Goal: Task Accomplishment & Management: Use online tool/utility

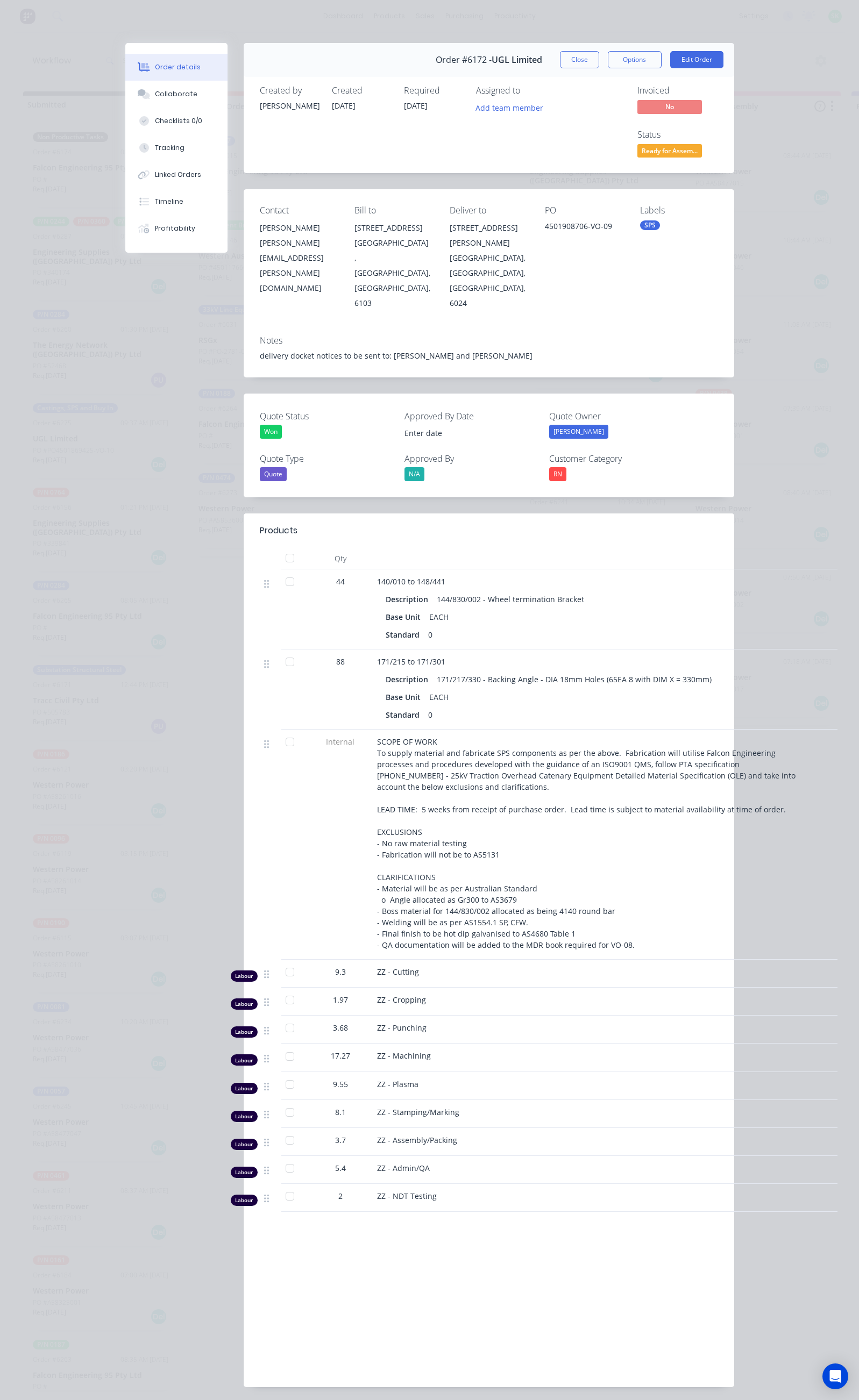
scroll to position [0, 167]
click at [599, 59] on button "Close" at bounding box center [580, 59] width 39 height 17
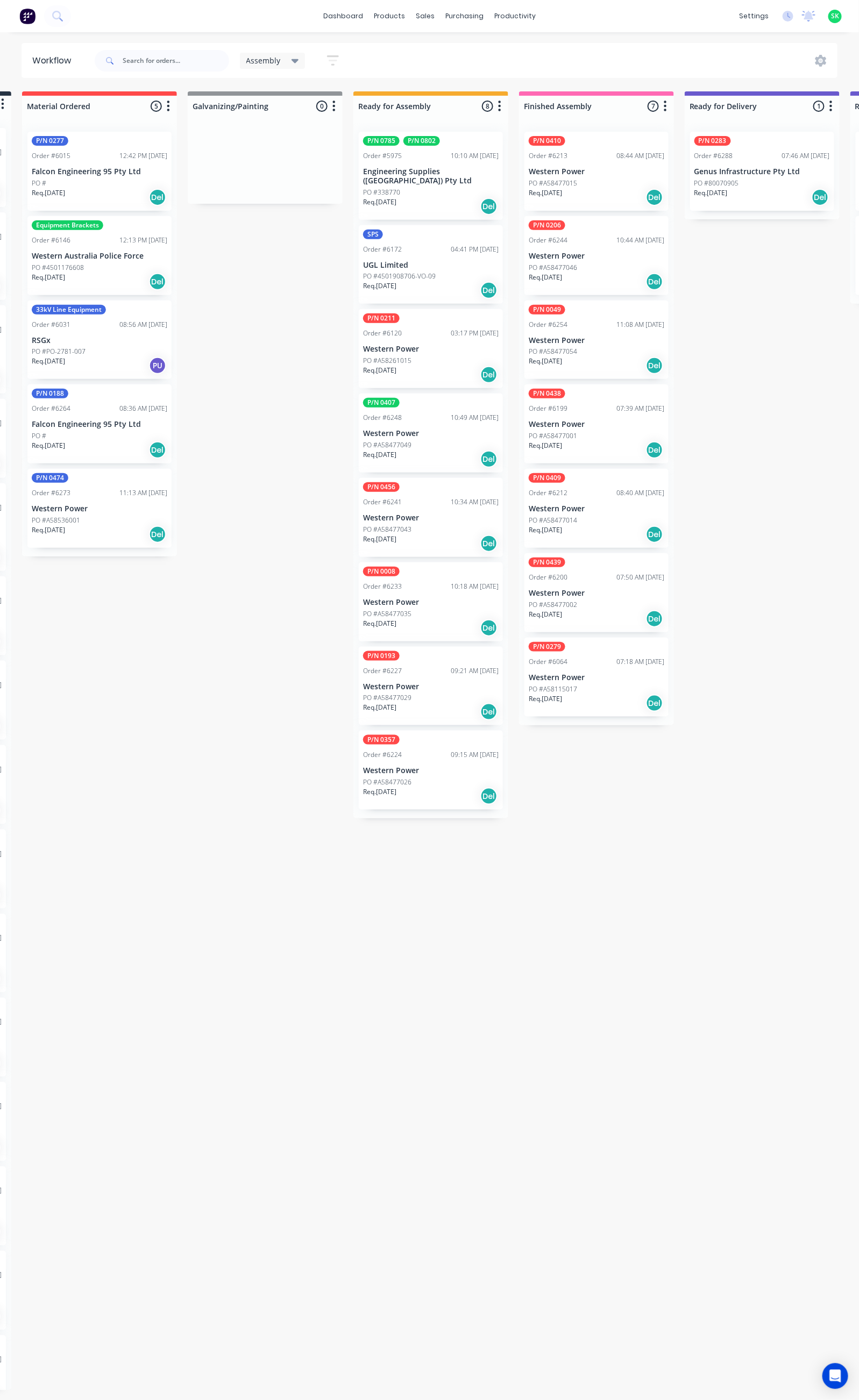
click at [392, 272] on p "PO #4501908706-VO-09" at bounding box center [400, 276] width 73 height 9
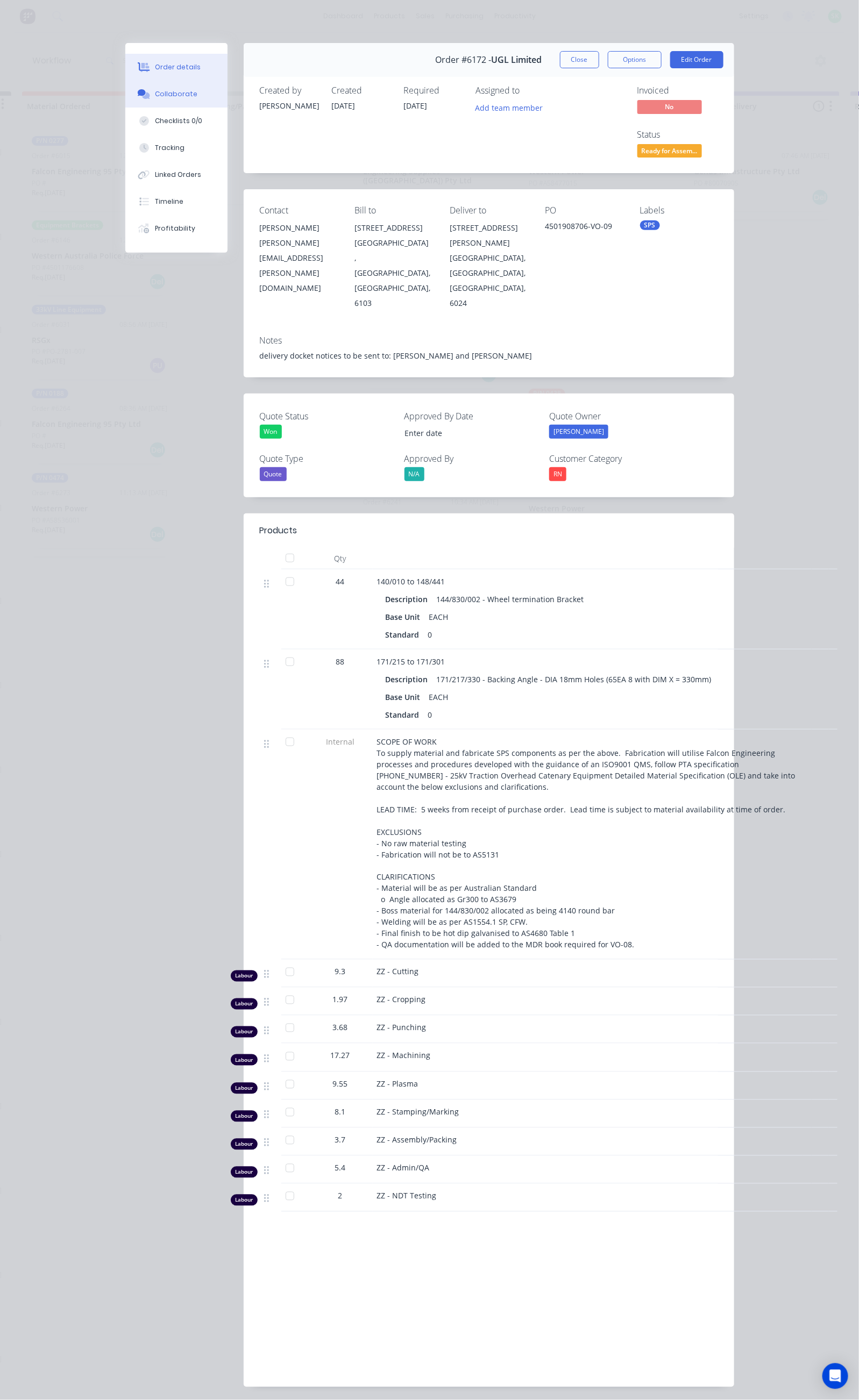
click at [155, 98] on div "Collaborate" at bounding box center [176, 94] width 42 height 9
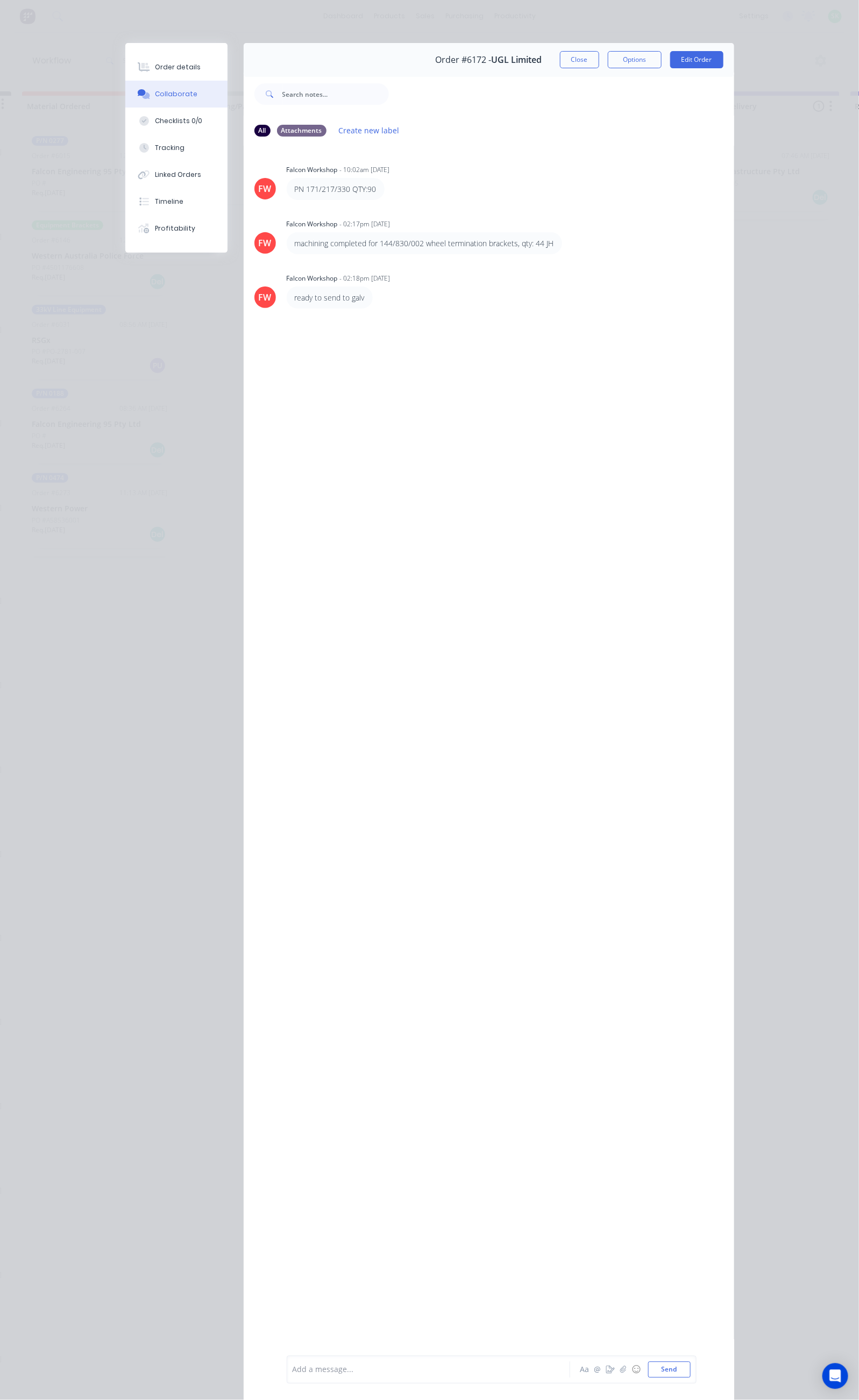
click at [293, 1372] on div at bounding box center [431, 1370] width 277 height 11
click at [293, 1370] on div at bounding box center [431, 1370] width 277 height 11
drag, startPoint x: 278, startPoint y: 241, endPoint x: 442, endPoint y: 239, distance: 164.0
click at [442, 237] on div "machining completed for 144/830/002 wheel termination brackets, qty: 44 JH" at bounding box center [424, 243] width 259 height 11
copy div "144/830/002 wheel termination brackets, qty: 44"
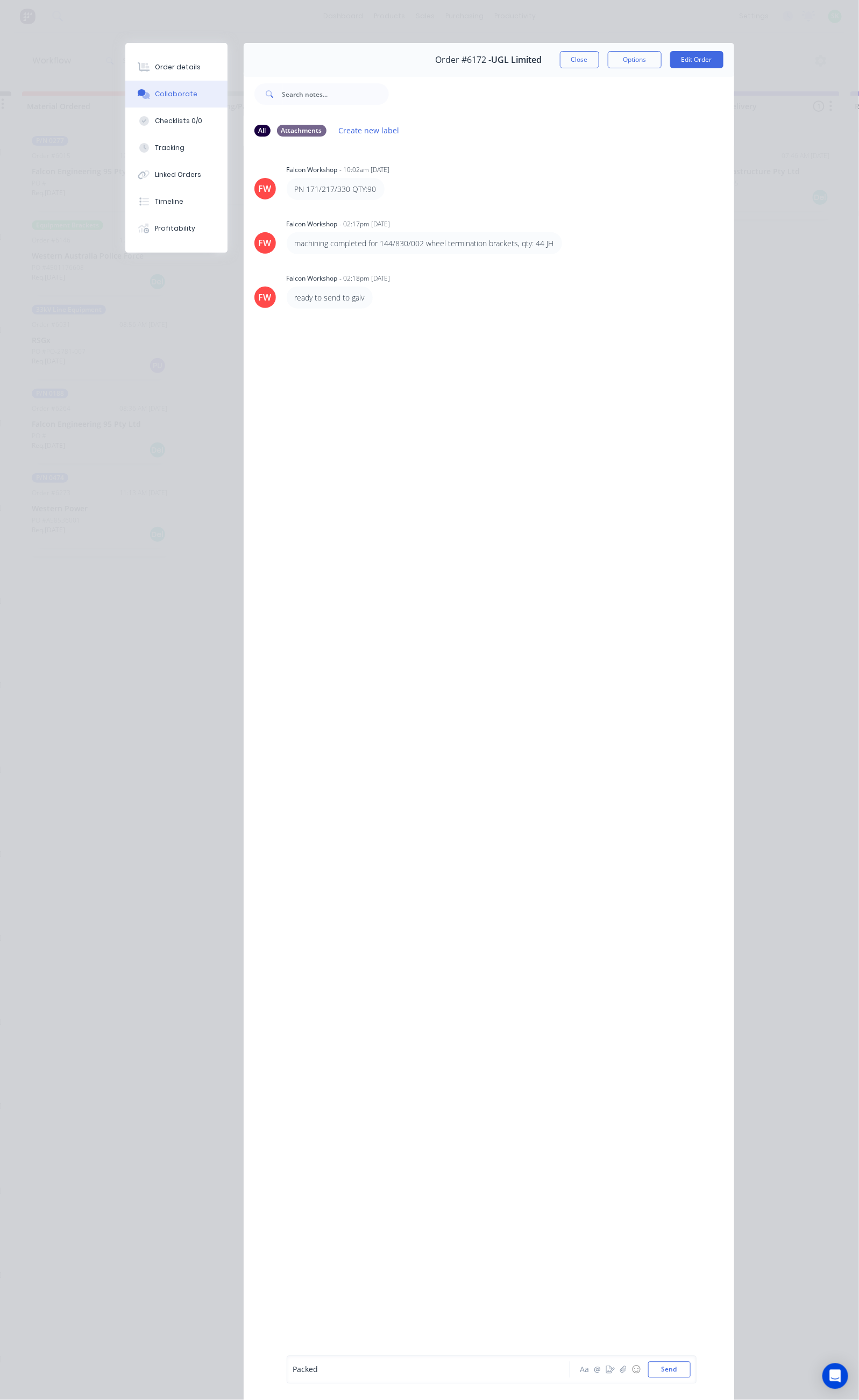
click at [293, 1366] on div "Packed" at bounding box center [431, 1370] width 277 height 11
drag, startPoint x: 204, startPoint y: 188, endPoint x: 275, endPoint y: 189, distance: 71.0
click at [287, 189] on div "PN 171/217/330 QTY:90" at bounding box center [335, 189] width 98 height 22
copy div "171/217/330 QTY:90"
click at [293, 1363] on div "Packed" at bounding box center [431, 1370] width 277 height 16
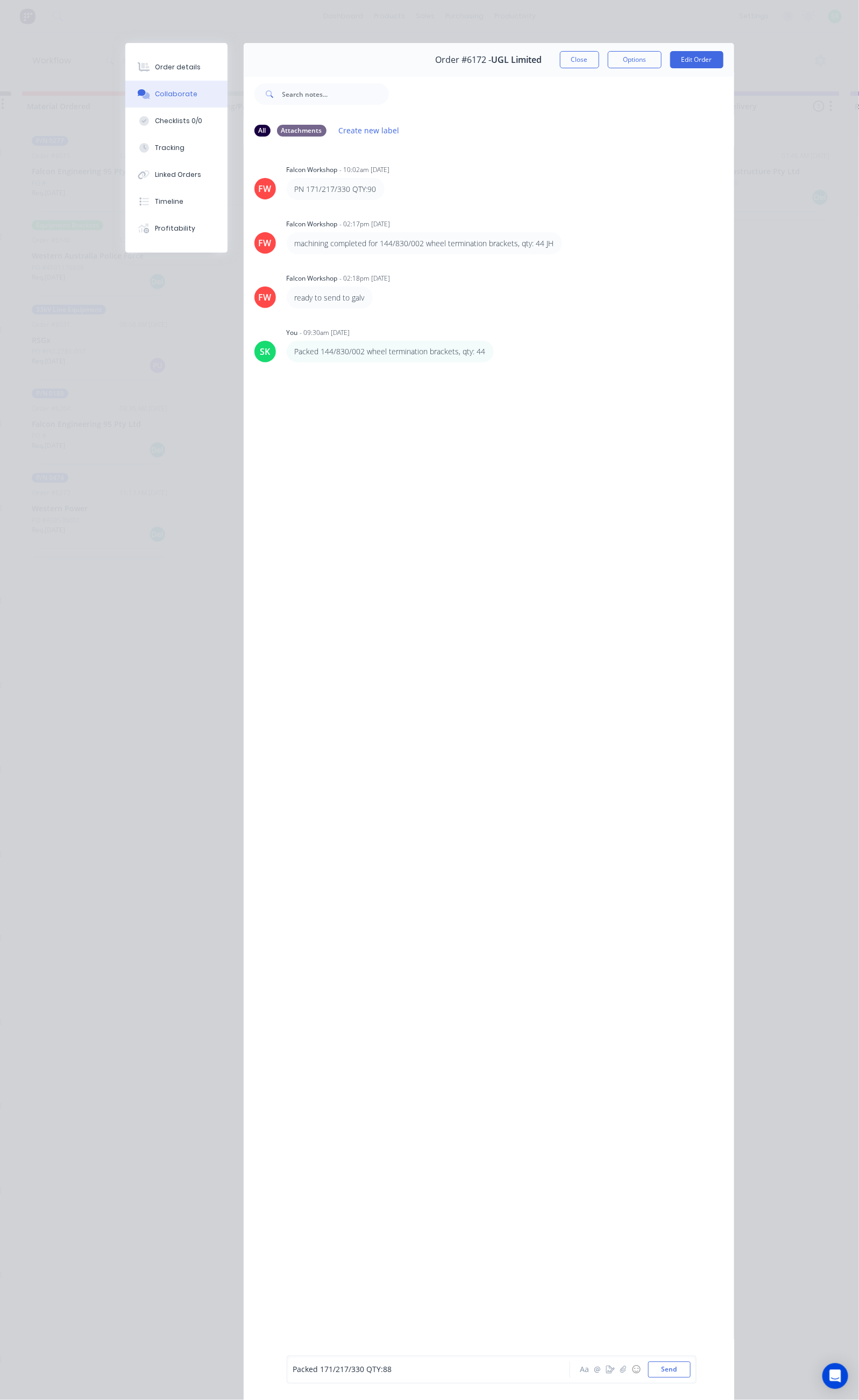
click at [293, 1363] on div "Packed 171/217/330 QTY:88" at bounding box center [431, 1370] width 277 height 16
click at [691, 1365] on button "Send" at bounding box center [670, 1370] width 42 height 16
click at [599, 60] on button "Close" at bounding box center [580, 59] width 39 height 17
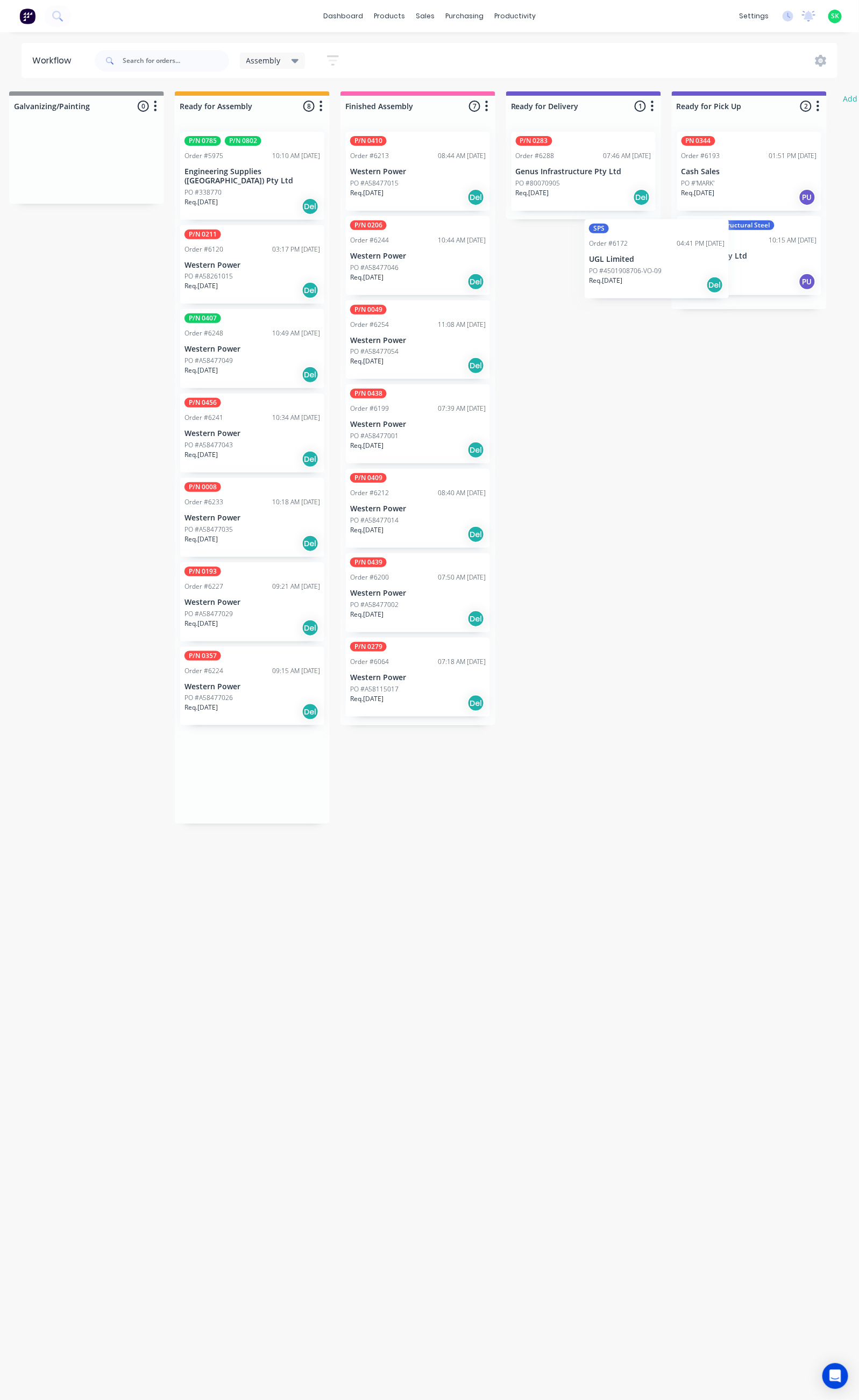
scroll to position [0, 350]
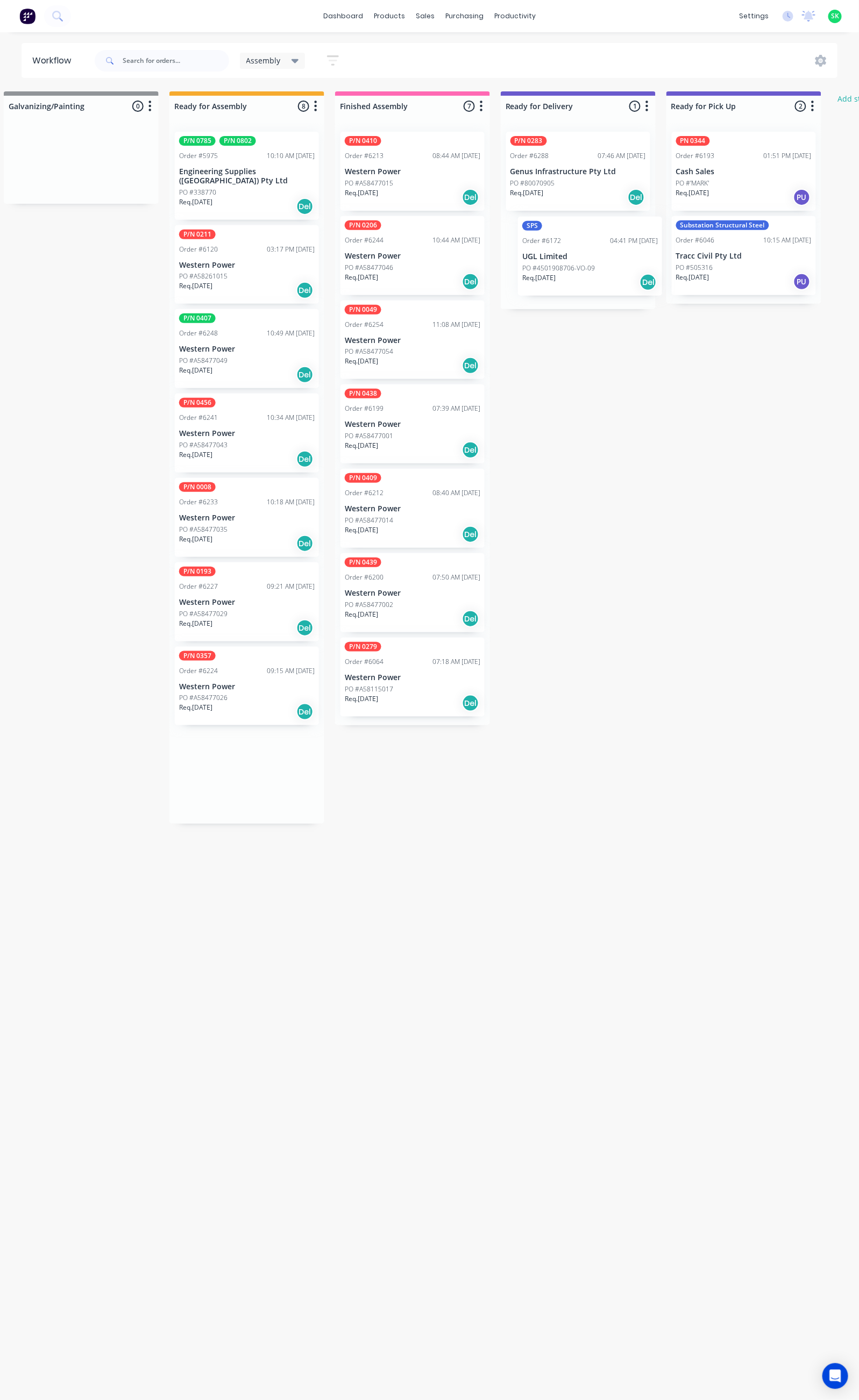
drag, startPoint x: 419, startPoint y: 263, endPoint x: 581, endPoint y: 264, distance: 162.0
click at [581, 264] on div "Submitted 31 Status colour #273444 hex #273444 Save Cancel Summaries Total orde…" at bounding box center [616, 741] width 1950 height 1299
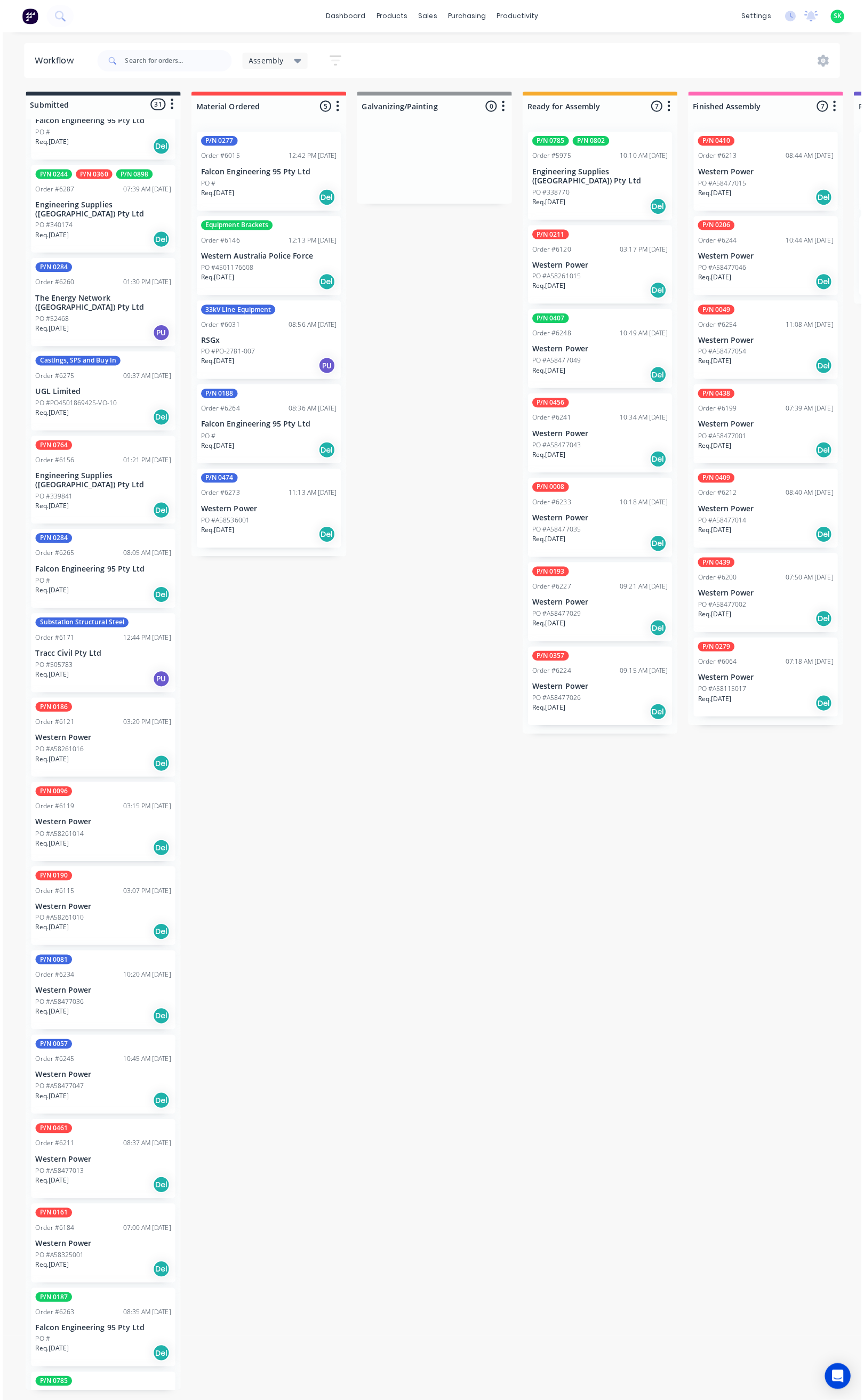
scroll to position [0, 0]
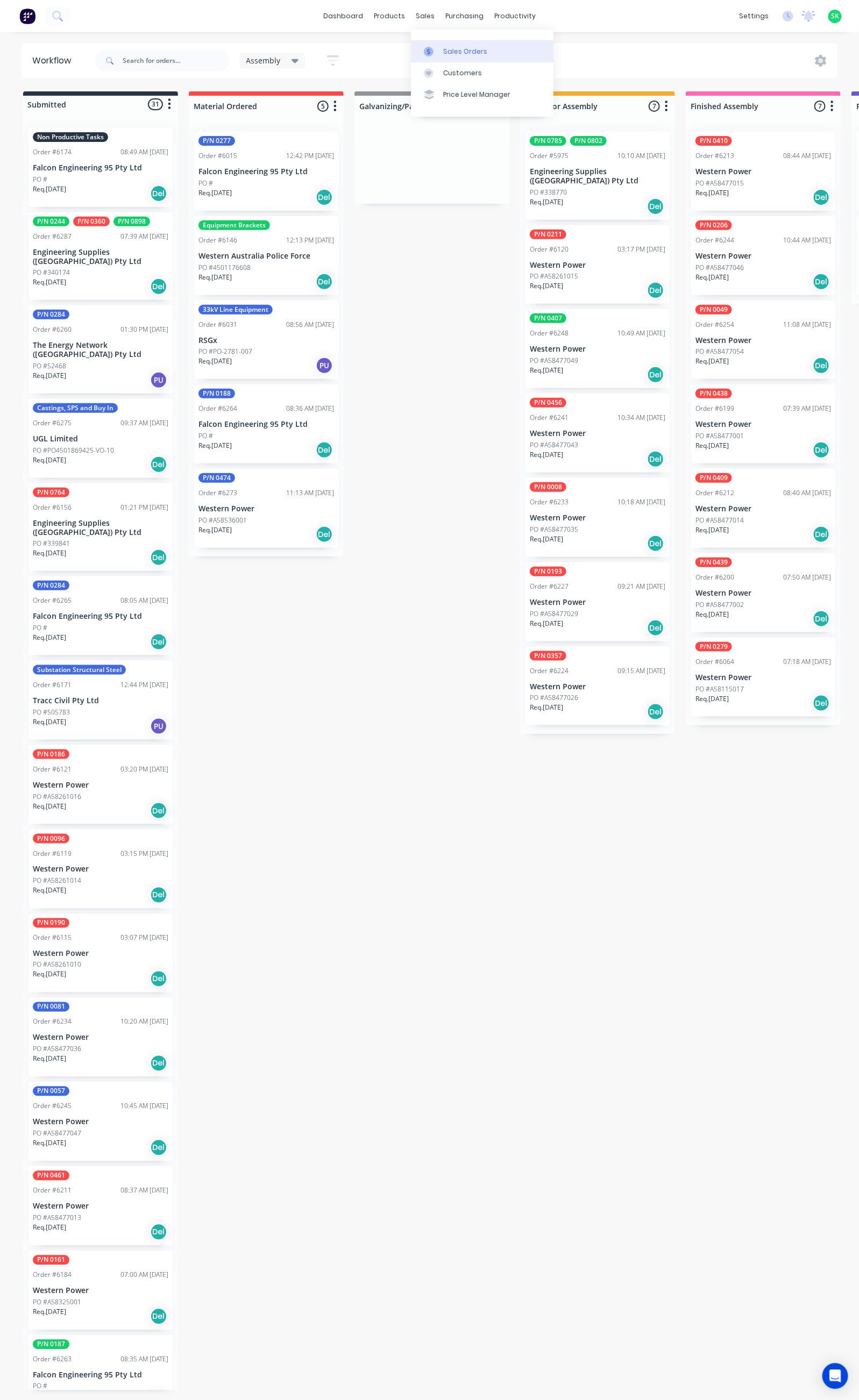
click at [438, 50] on div at bounding box center [431, 51] width 16 height 9
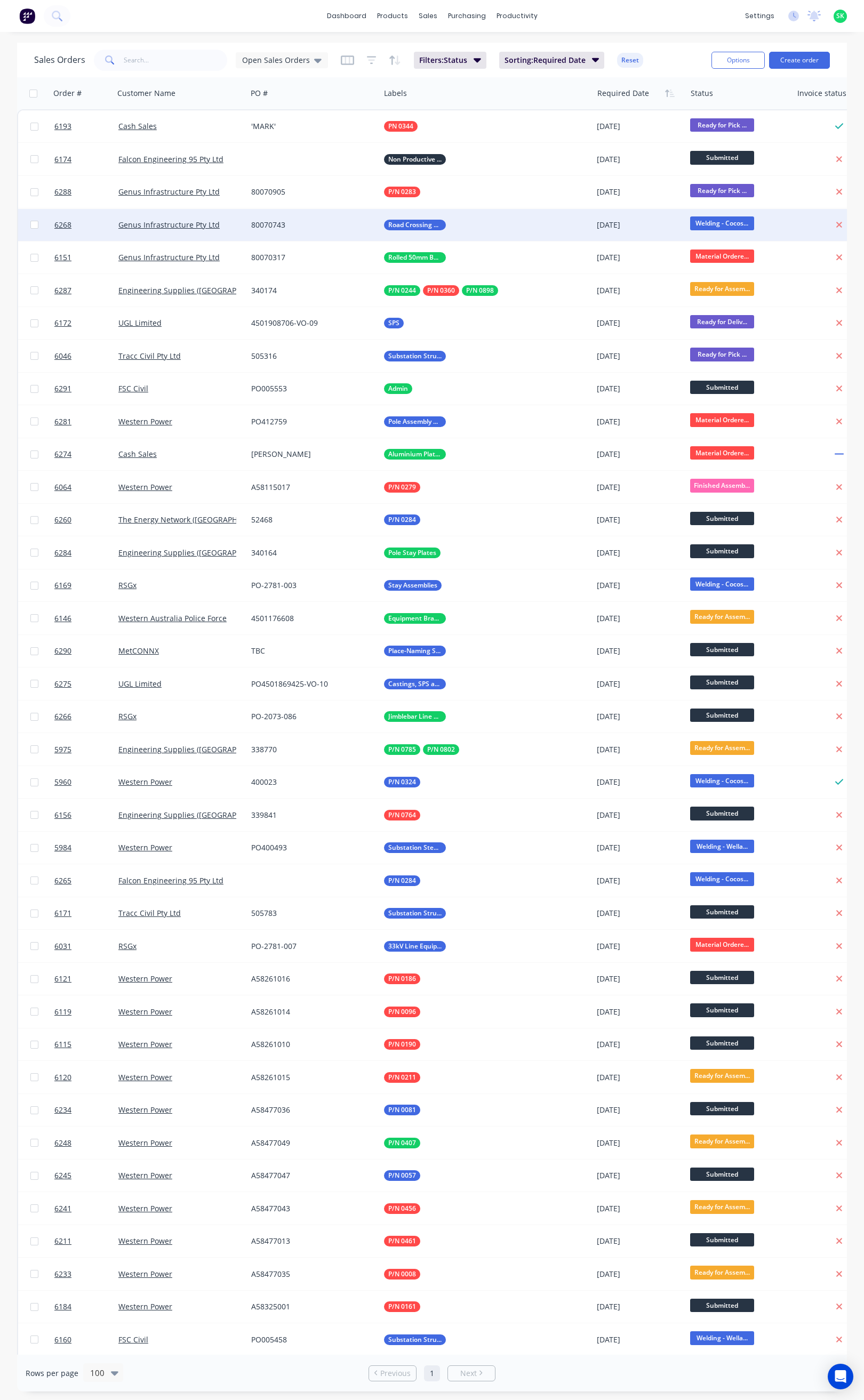
click at [298, 234] on div "80070743" at bounding box center [314, 225] width 133 height 32
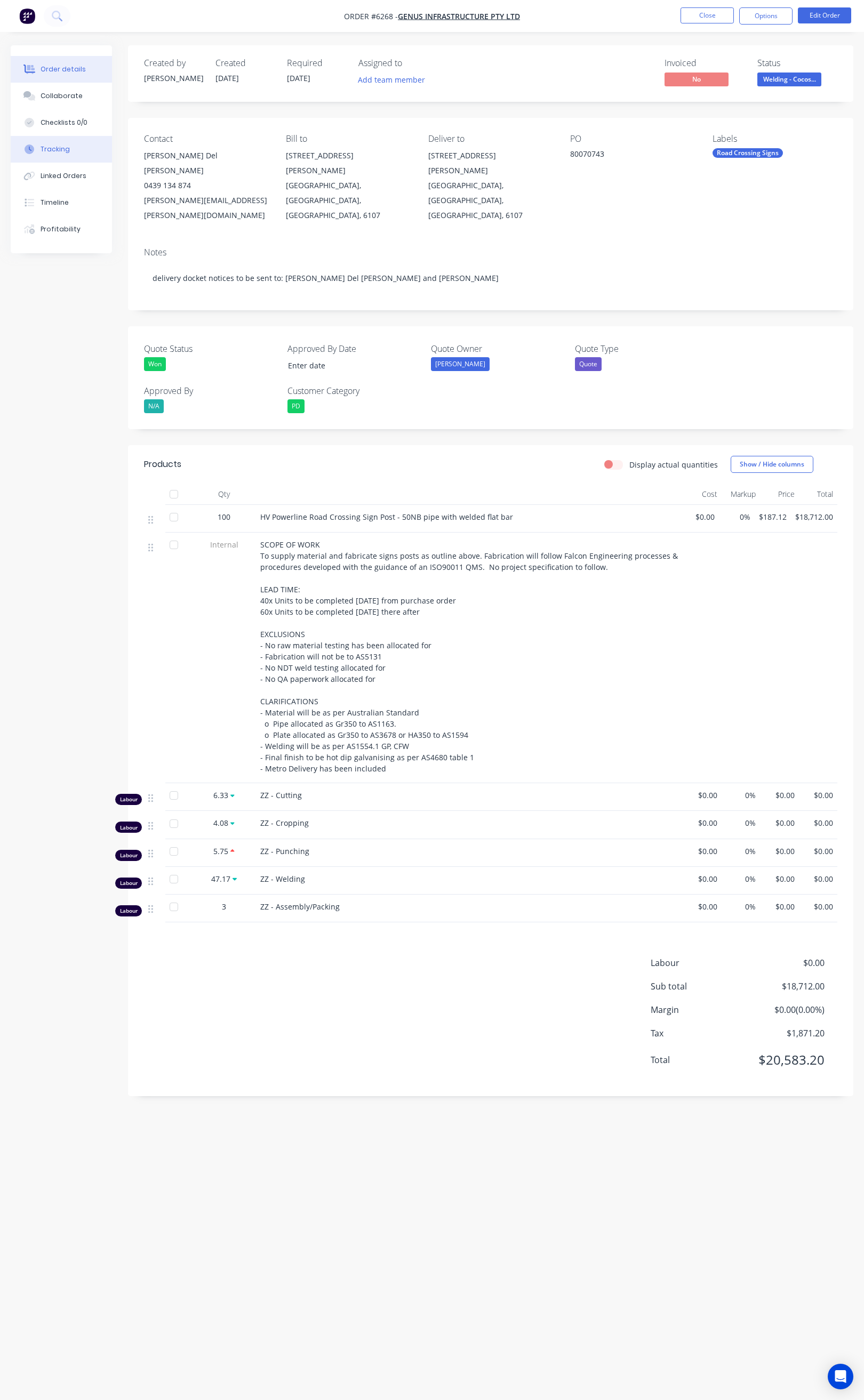
click at [74, 148] on button "Tracking" at bounding box center [61, 149] width 101 height 27
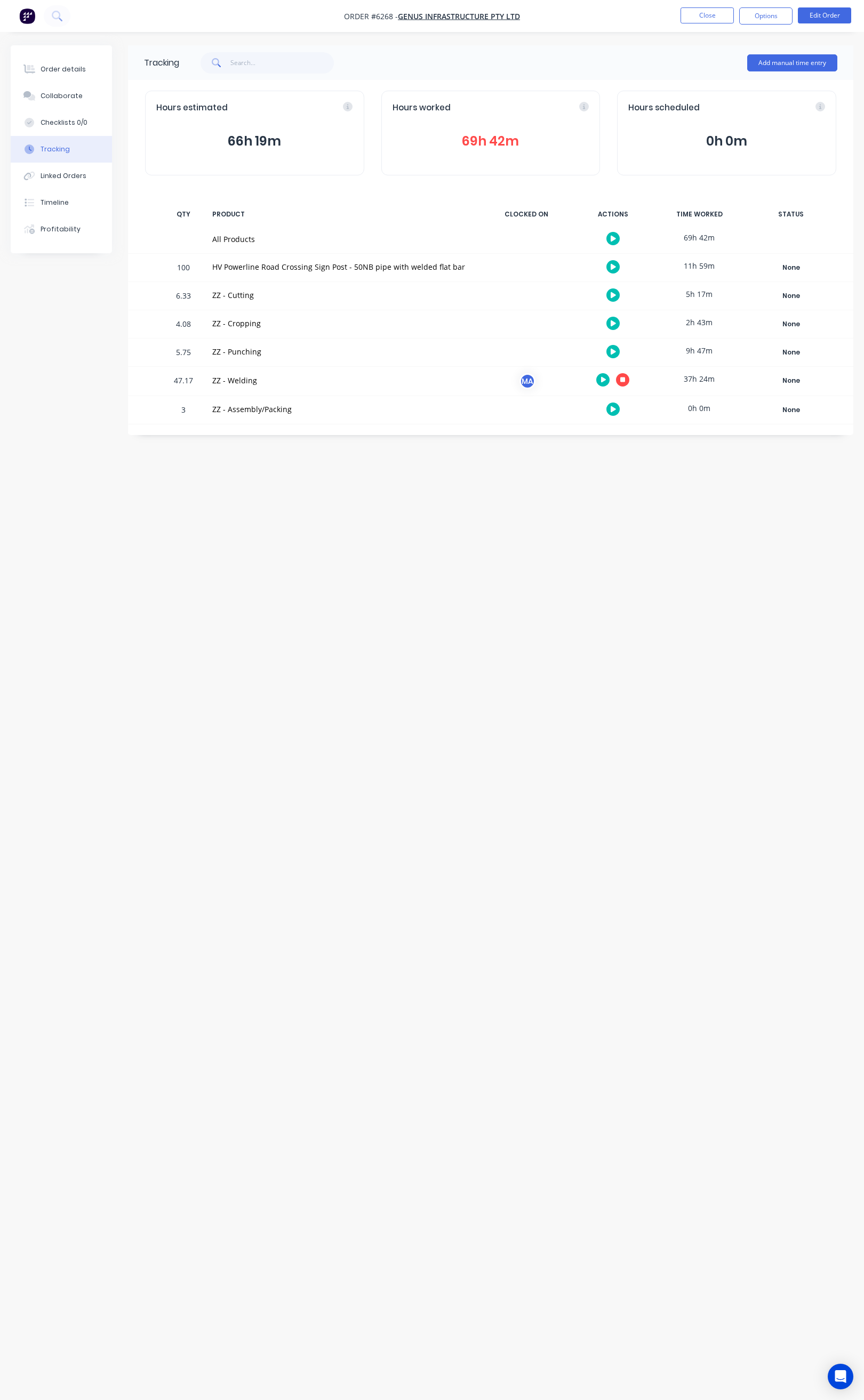
click at [615, 412] on icon "button" at bounding box center [614, 409] width 6 height 6
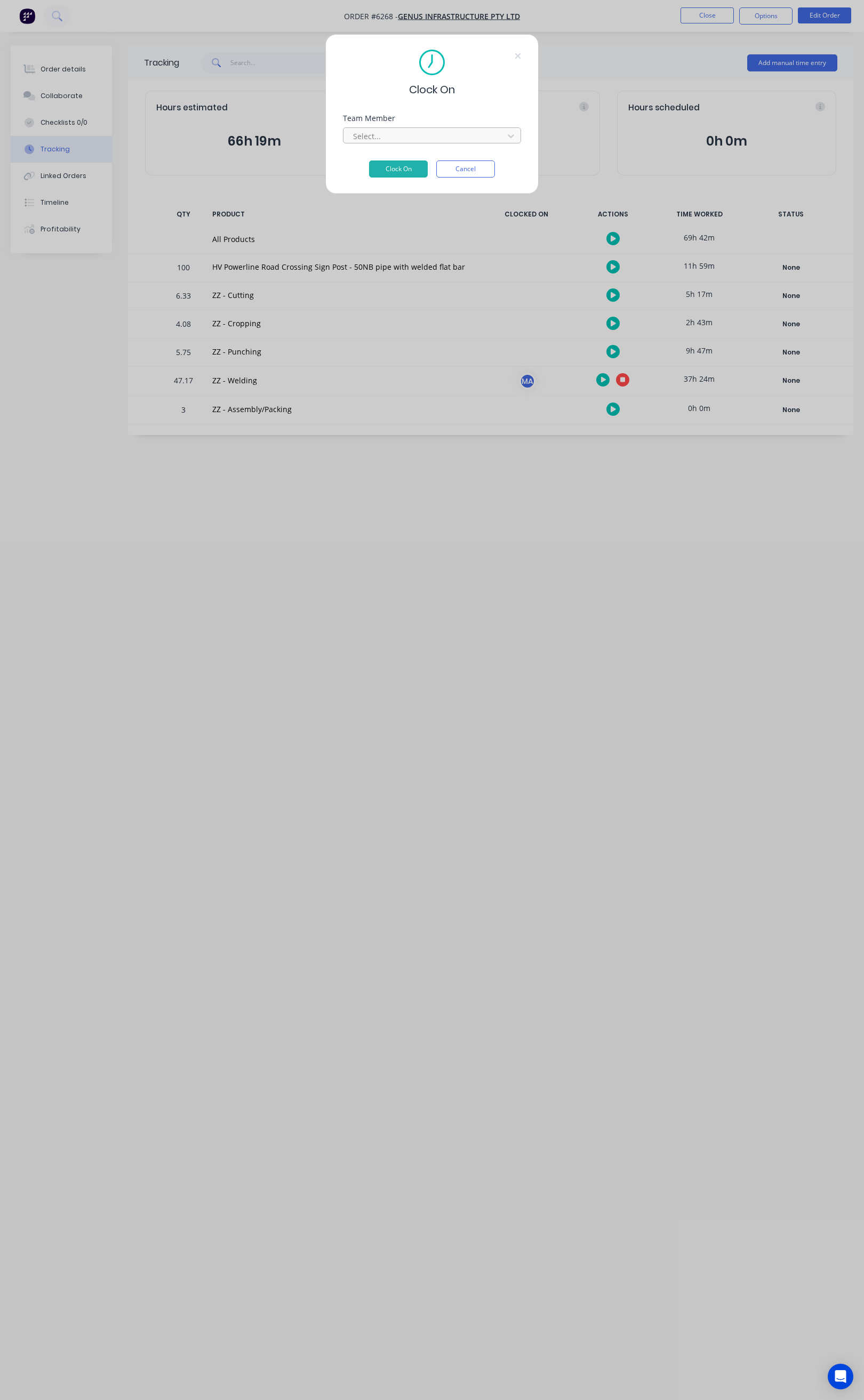
click at [445, 141] on div at bounding box center [425, 136] width 146 height 13
type input "step"
click at [454, 155] on div "[PERSON_NAME]" at bounding box center [432, 160] width 177 height 20
click at [407, 167] on button "Clock On" at bounding box center [398, 169] width 59 height 17
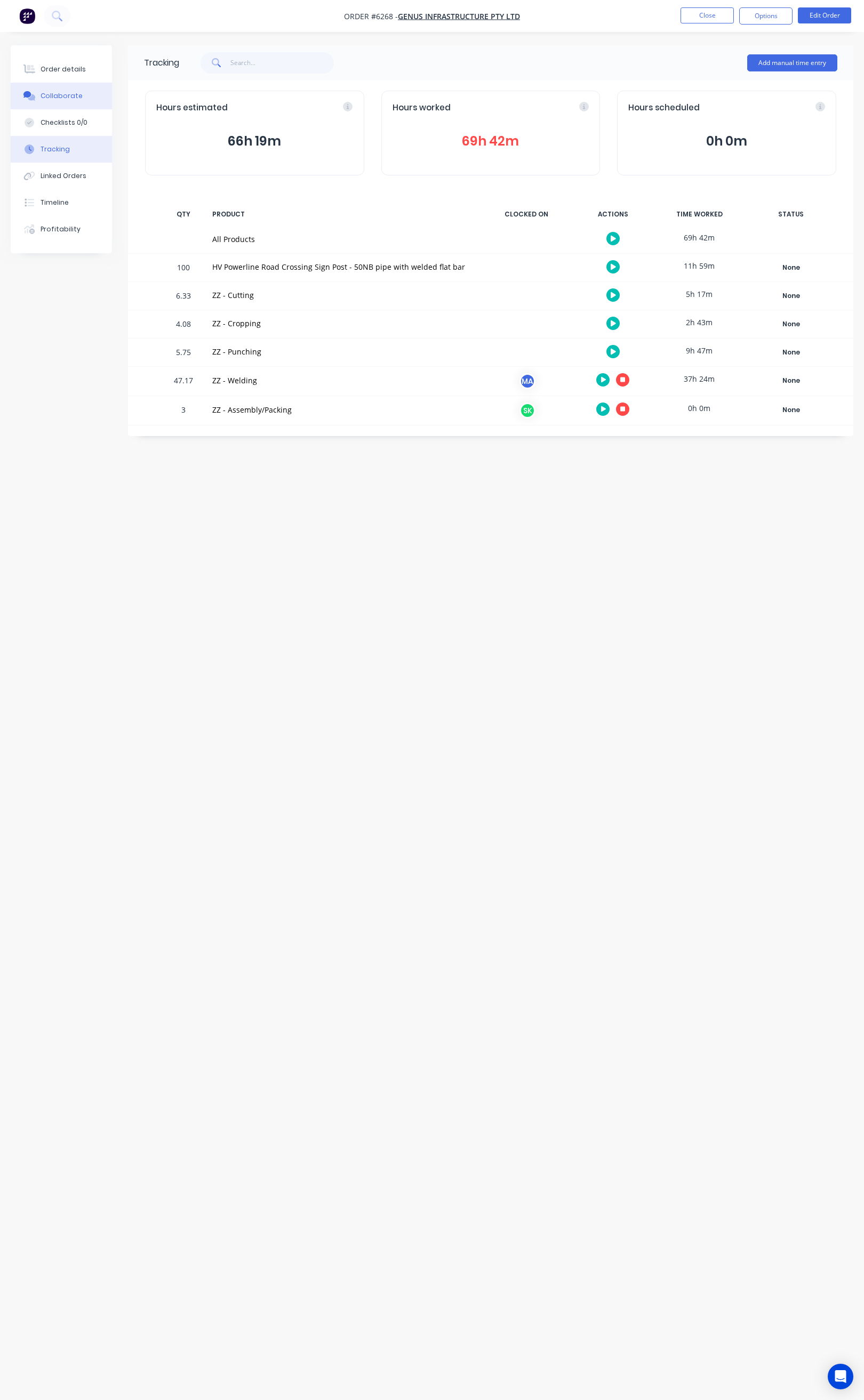
click at [80, 93] on button "Collaborate" at bounding box center [61, 96] width 101 height 27
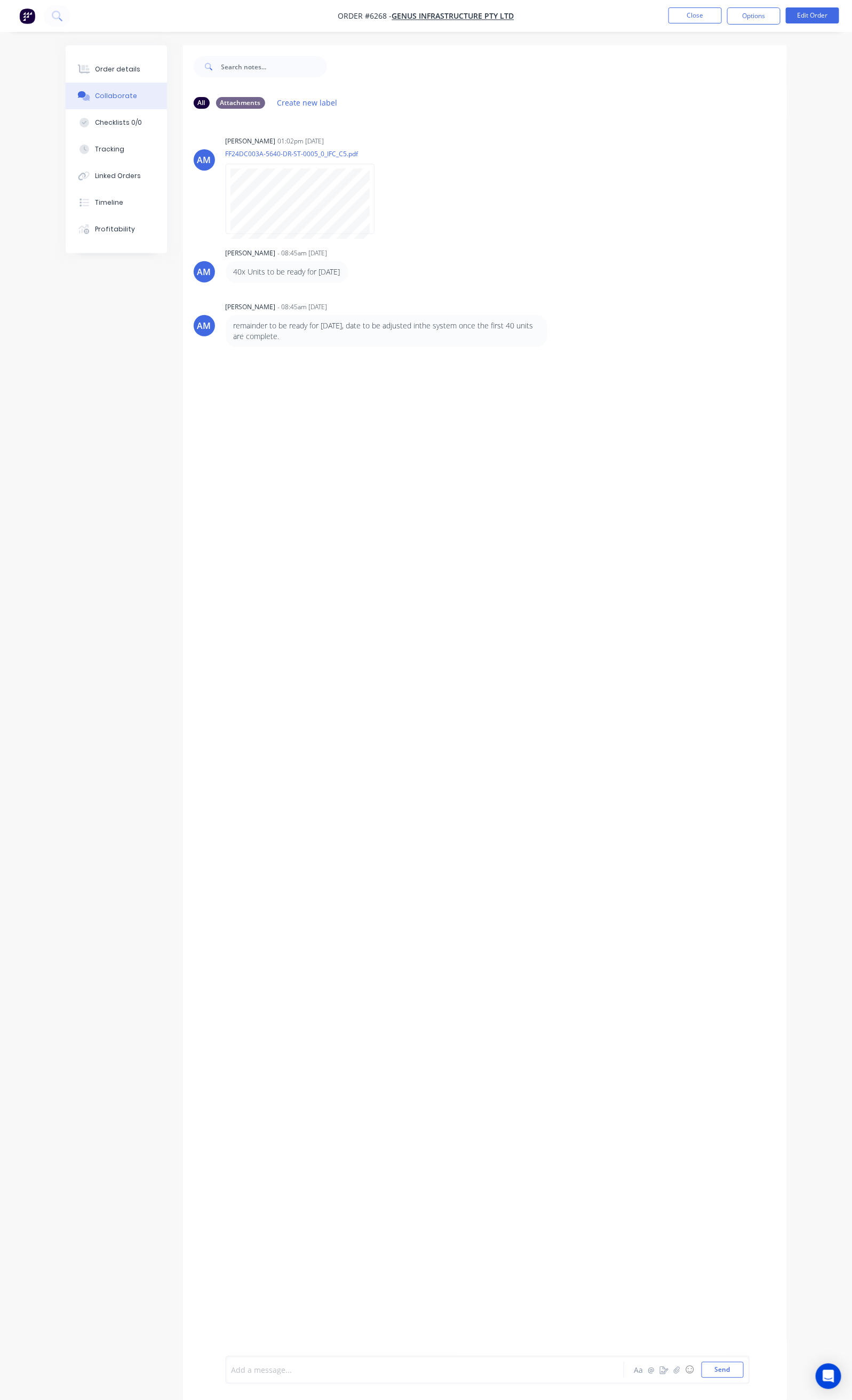
click at [232, 1370] on div at bounding box center [424, 1371] width 384 height 11
click at [744, 1372] on button "Send" at bounding box center [723, 1370] width 42 height 16
click at [690, 18] on button "Close" at bounding box center [695, 15] width 53 height 16
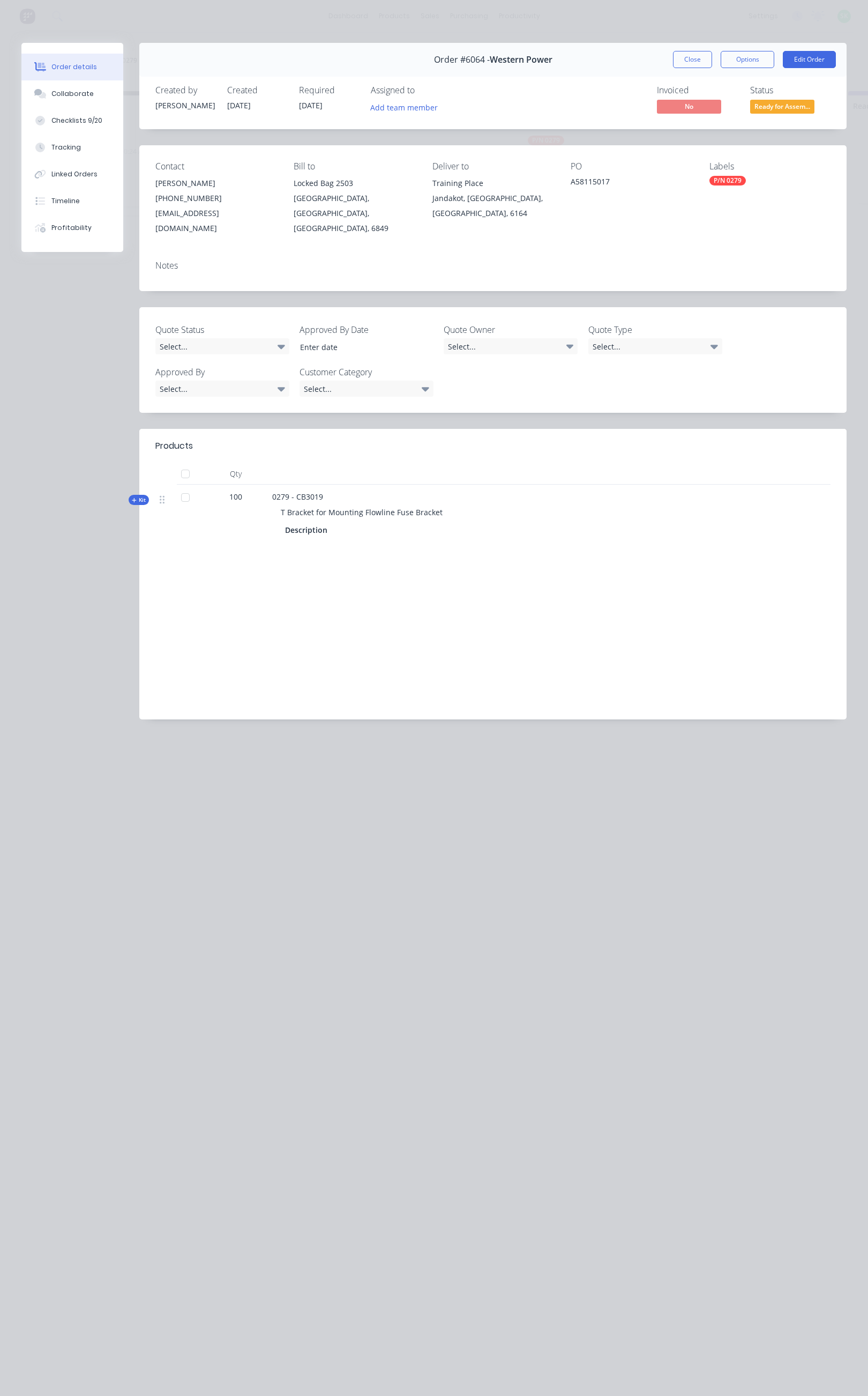
click at [685, 61] on button "Close" at bounding box center [693, 59] width 39 height 17
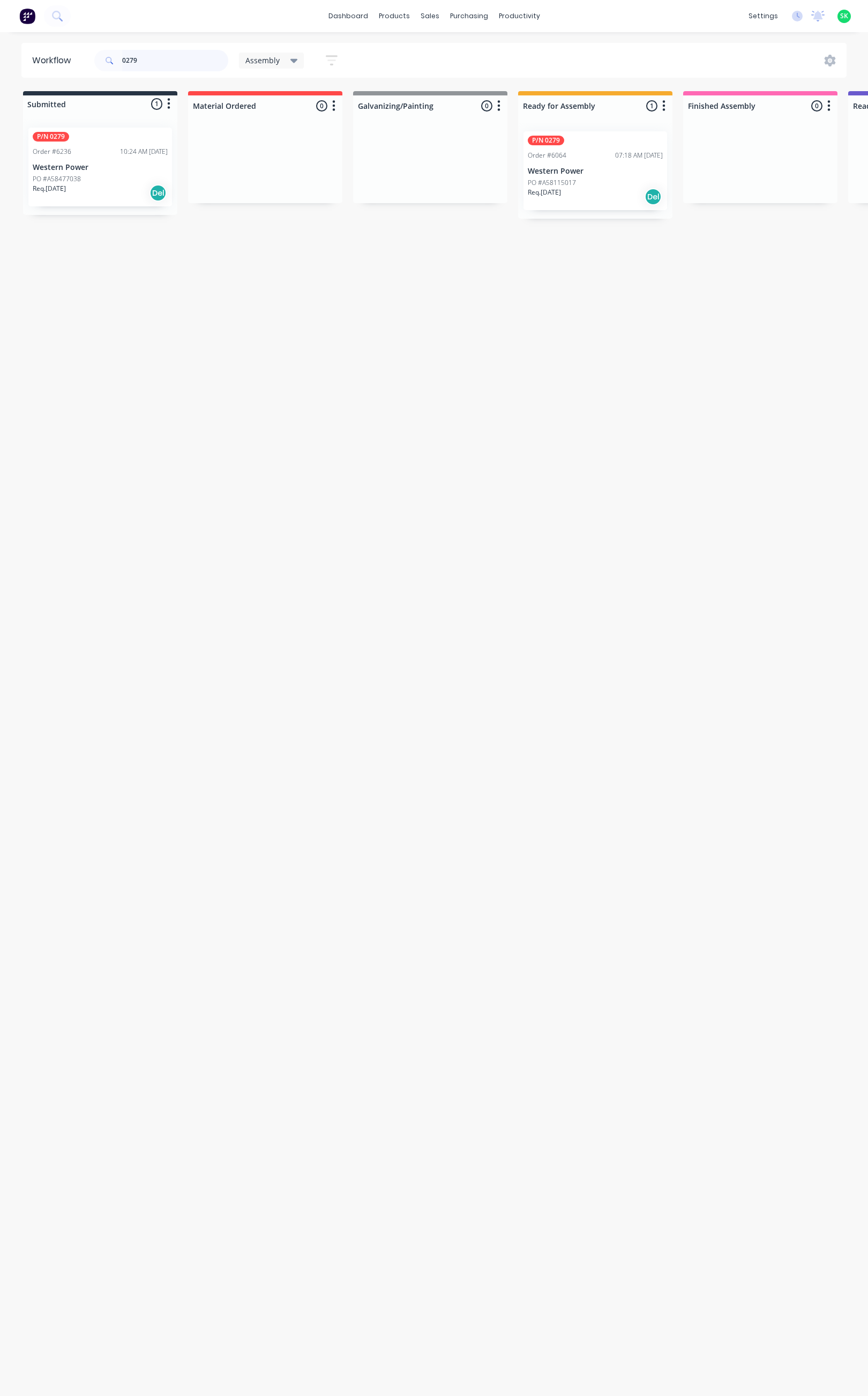
drag, startPoint x: 146, startPoint y: 58, endPoint x: 219, endPoint y: 61, distance: 73.1
click at [218, 61] on input "0279" at bounding box center [175, 60] width 106 height 21
click at [596, 170] on p "Western Power" at bounding box center [595, 171] width 135 height 9
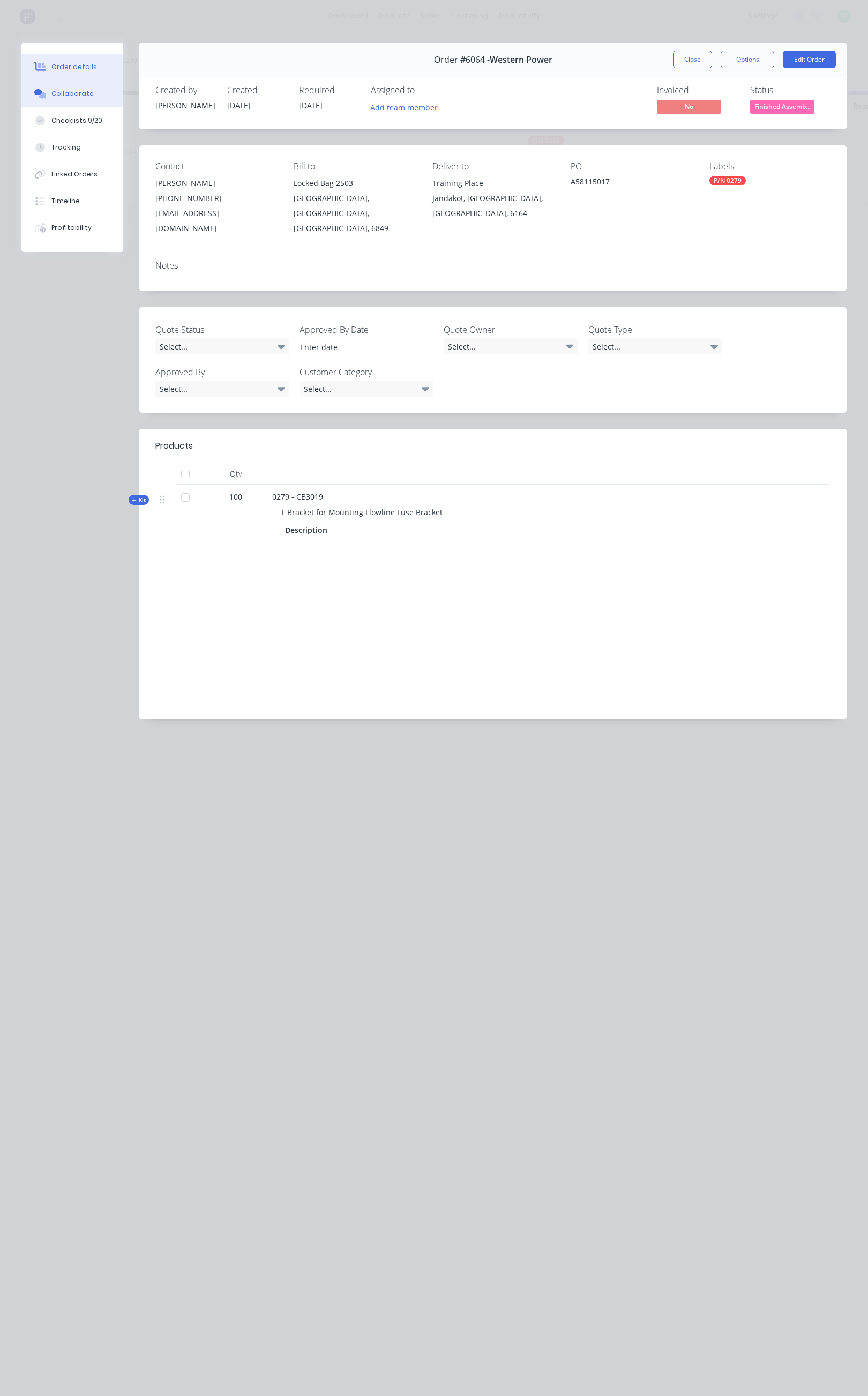
click at [79, 96] on div "Collaborate" at bounding box center [72, 94] width 42 height 9
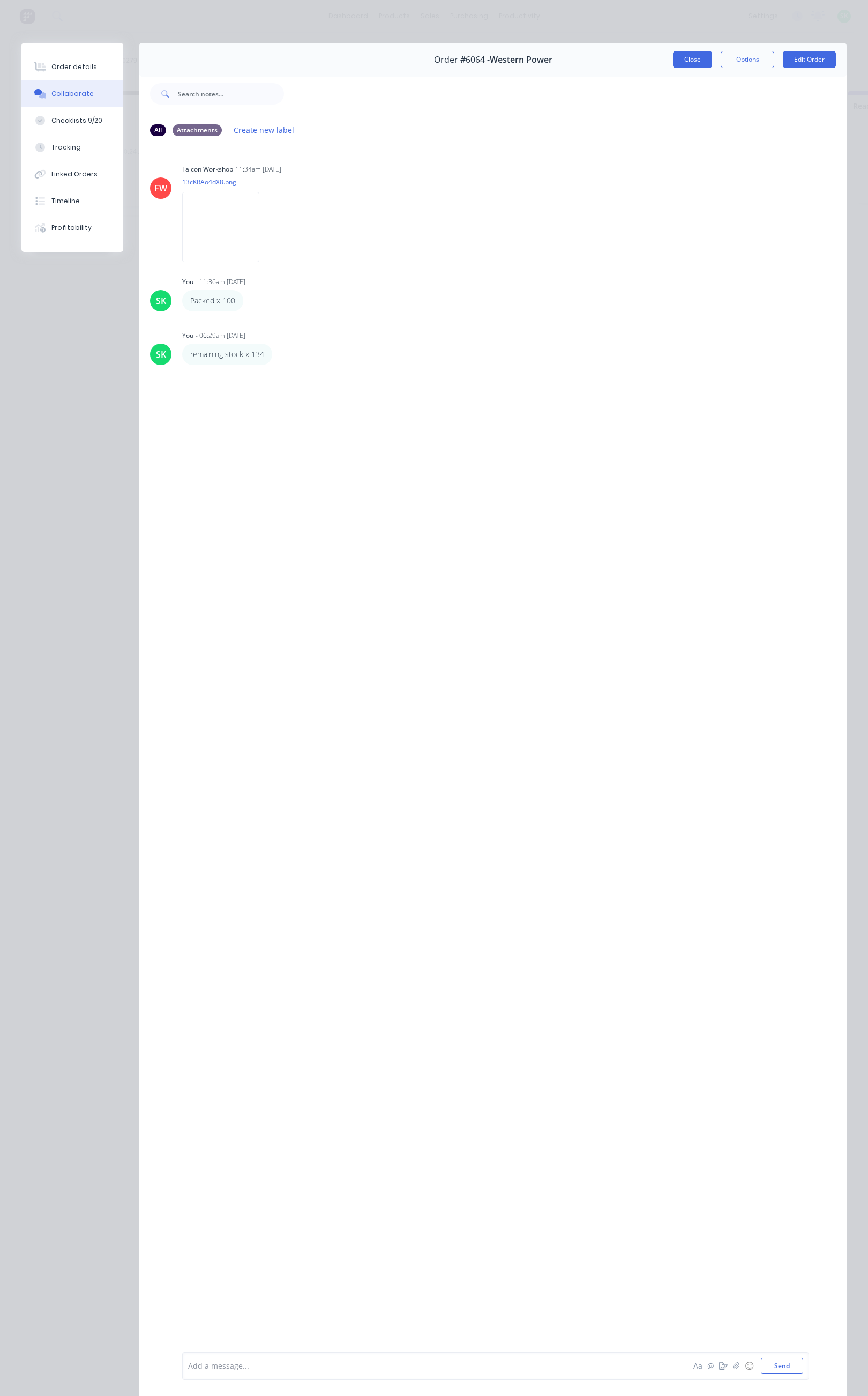
click at [673, 64] on button "Close" at bounding box center [693, 59] width 39 height 17
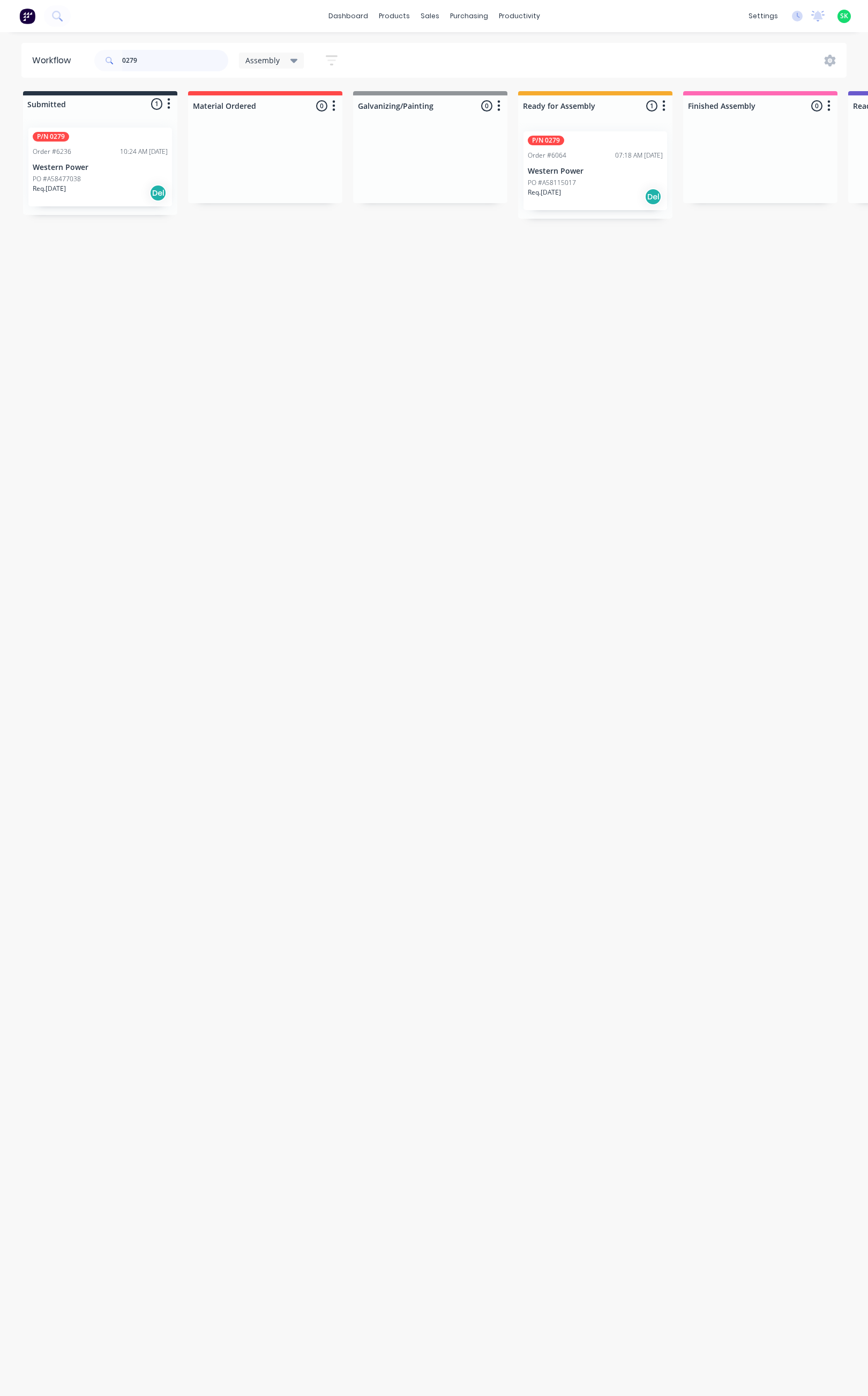
drag, startPoint x: 141, startPoint y: 58, endPoint x: 103, endPoint y: 61, distance: 38.1
click at [103, 61] on div "0279" at bounding box center [161, 60] width 134 height 21
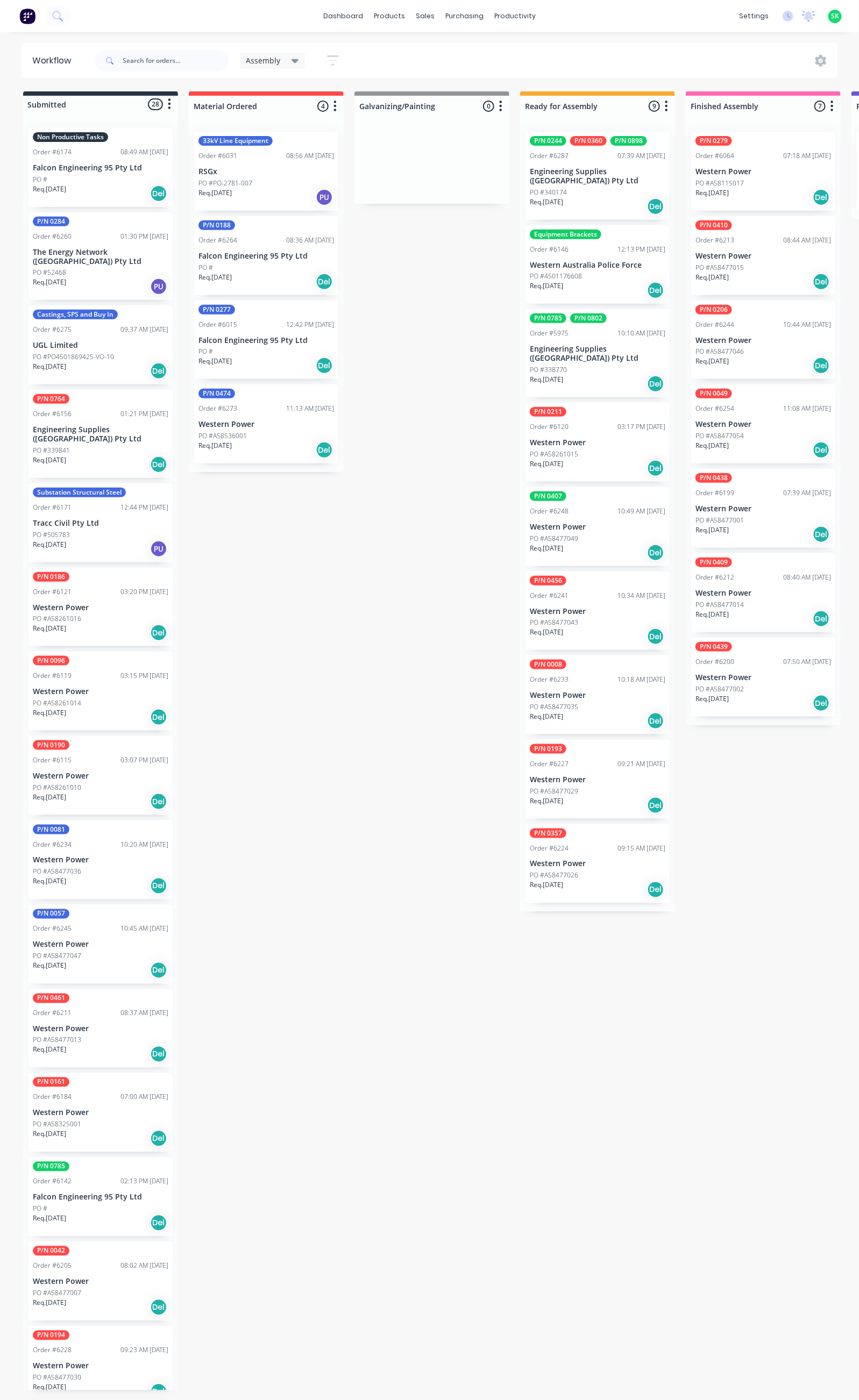
click at [97, 179] on div "PO #" at bounding box center [101, 179] width 136 height 9
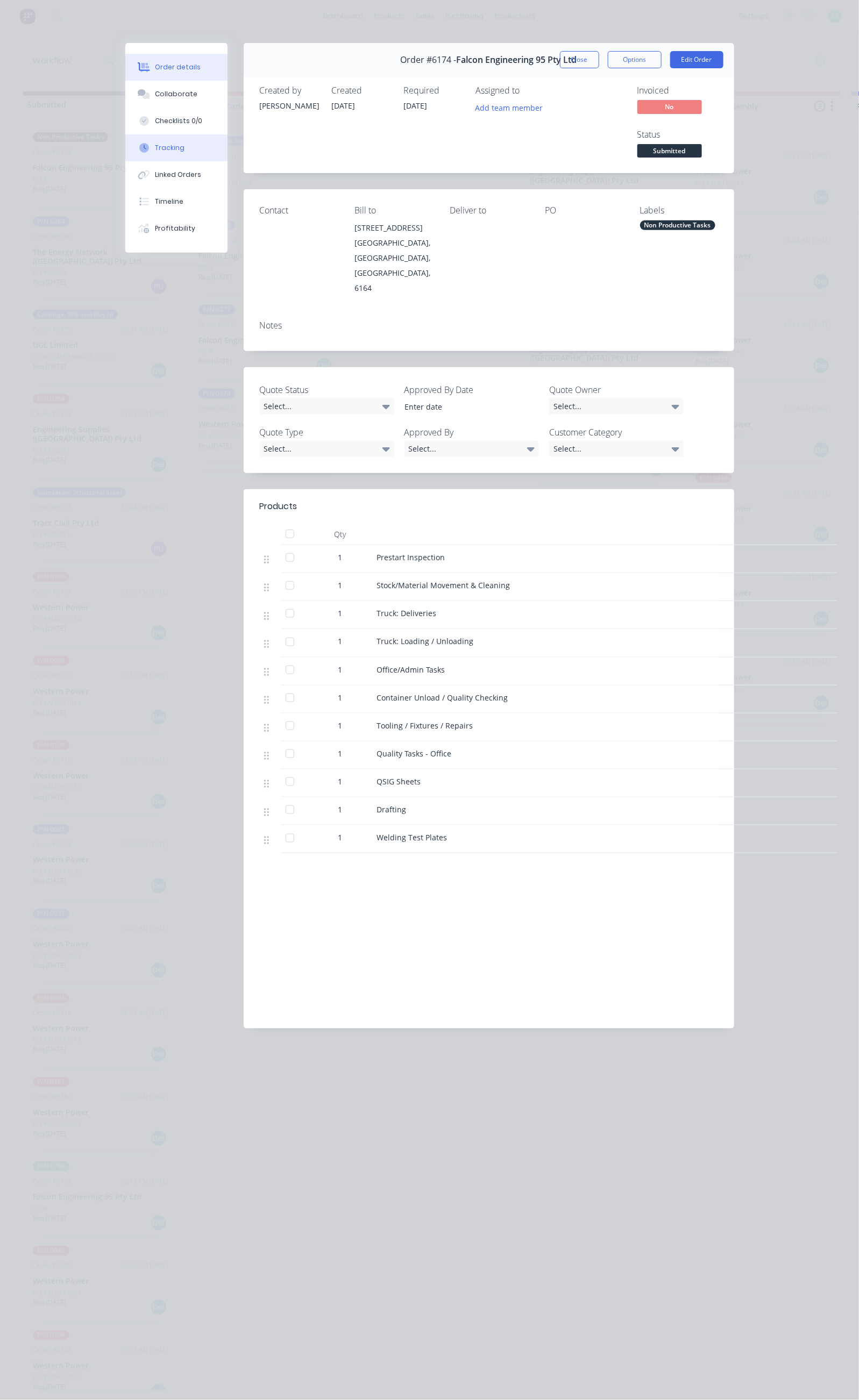
click at [155, 147] on div "Tracking" at bounding box center [169, 147] width 30 height 9
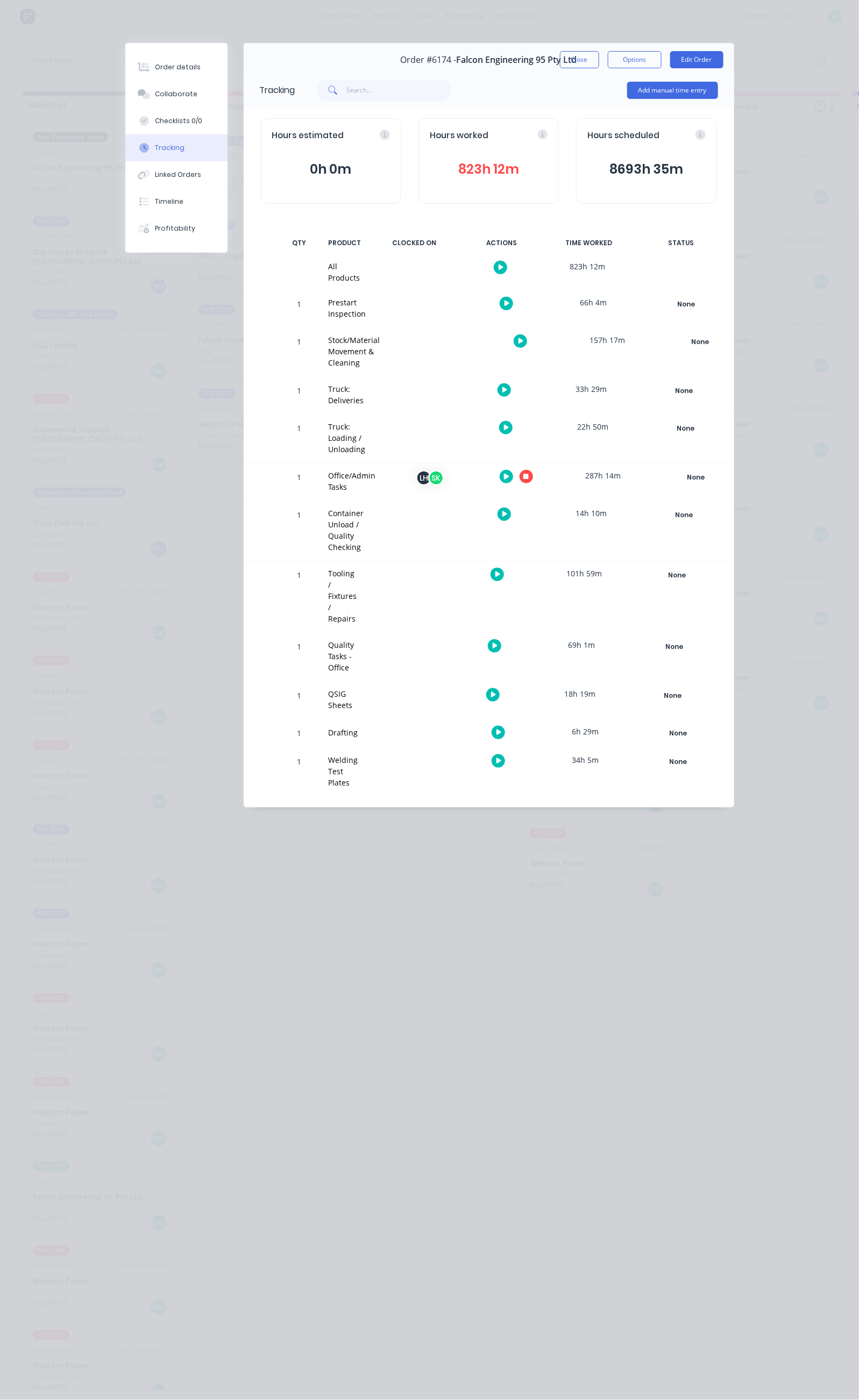
click at [529, 474] on icon "button" at bounding box center [526, 477] width 6 height 6
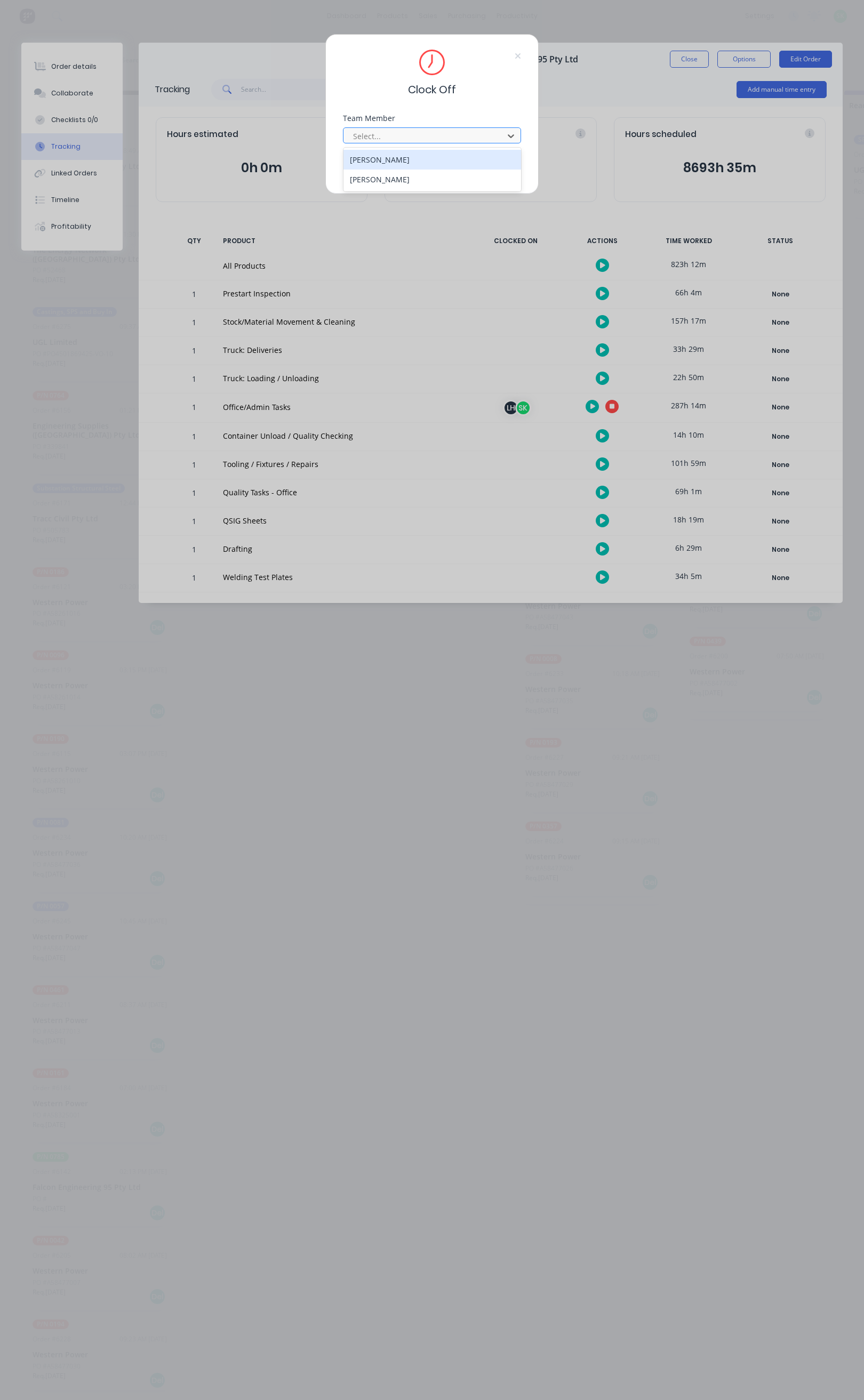
click at [461, 136] on div at bounding box center [425, 136] width 146 height 13
click at [370, 175] on div "[PERSON_NAME]" at bounding box center [432, 180] width 177 height 20
click at [384, 166] on button "Clock Off" at bounding box center [398, 169] width 59 height 17
